Goal: Task Accomplishment & Management: Use online tool/utility

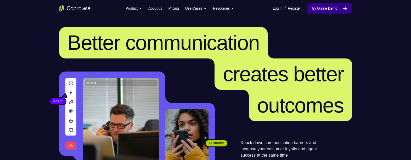
click at [338, 9] on link "Try Online Demo" at bounding box center [329, 8] width 45 height 10
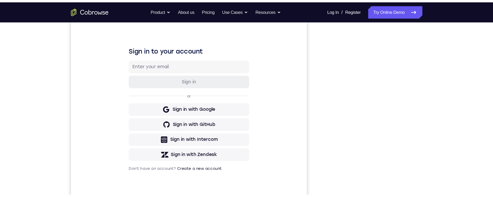
scroll to position [67, 0]
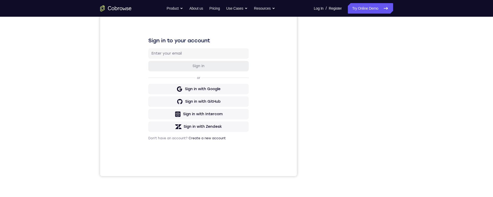
drag, startPoint x: 375, startPoint y: 14, endPoint x: 307, endPoint y: 55, distance: 79.5
click at [298, 53] on div "Your Support Agent Your Customer Web iOS Android" at bounding box center [246, 79] width 293 height 193
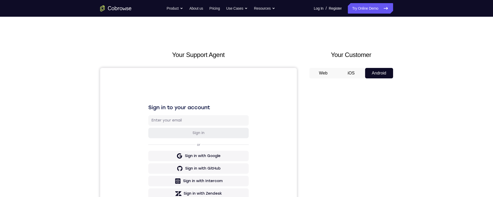
scroll to position [85, 0]
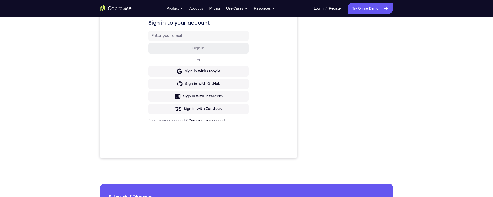
click at [310, 136] on div at bounding box center [351, 78] width 84 height 161
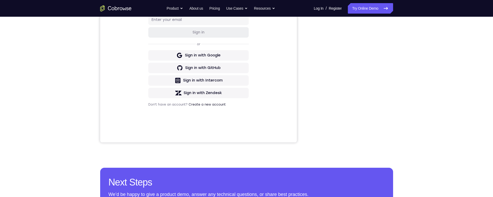
scroll to position [86, 0]
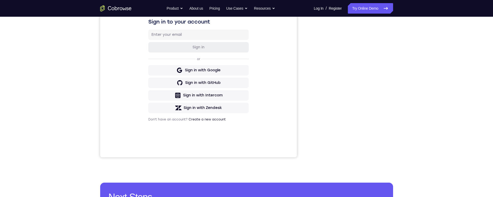
drag, startPoint x: 472, startPoint y: -10, endPoint x: 279, endPoint y: 58, distance: 204.3
click at [294, 48] on div "Sign in to your account Sign in or Sign in with Google Sign in with GitHub Sign…" at bounding box center [198, 69] width 197 height 175
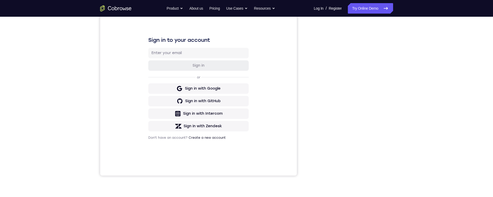
scroll to position [0, 0]
